Goal: Navigation & Orientation: Find specific page/section

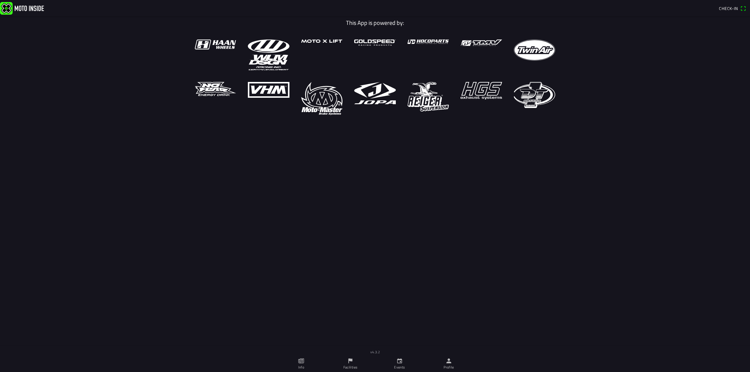
click at [311, 356] on link "Info" at bounding box center [300, 364] width 49 height 16
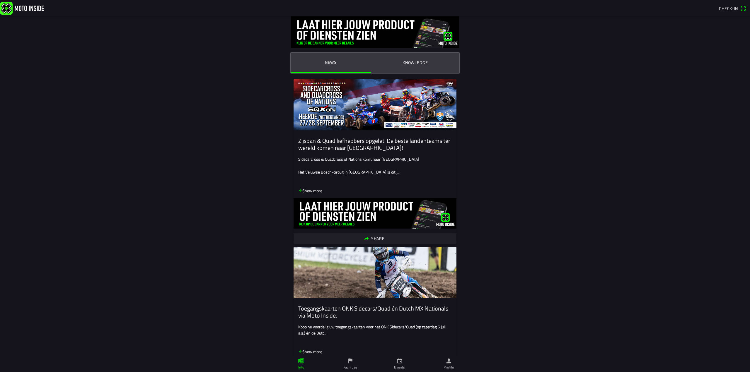
click at [406, 358] on link "Events" at bounding box center [399, 364] width 49 height 16
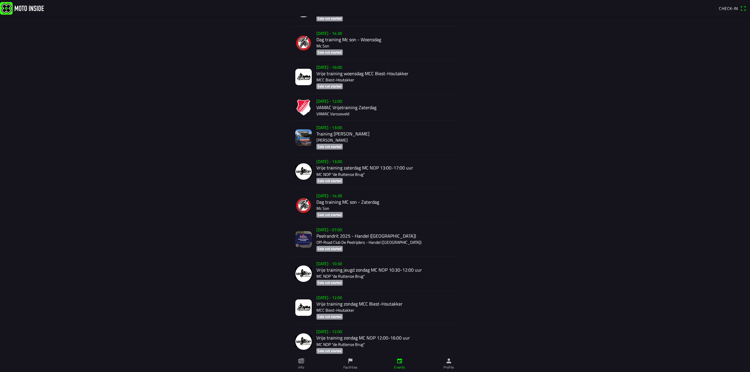
scroll to position [1756, 0]
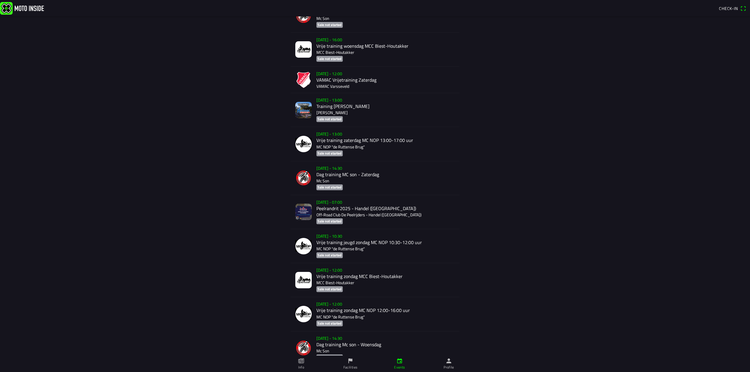
click at [357, 204] on div "[DATE] - 07:00 Peelrandrit 2025 - Handel (NB) Off-Road Club De Peelrijders - Ha…" at bounding box center [385, 212] width 138 height 34
